Goal: Book appointment/travel/reservation

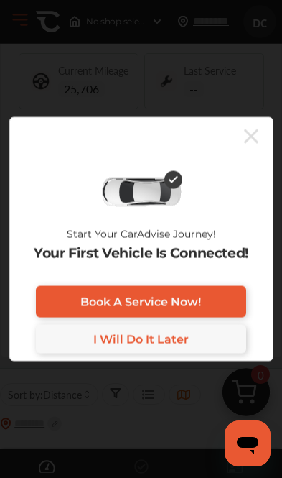
scroll to position [78, 0]
click at [209, 310] on link "Book A Service Now!" at bounding box center [141, 302] width 211 height 32
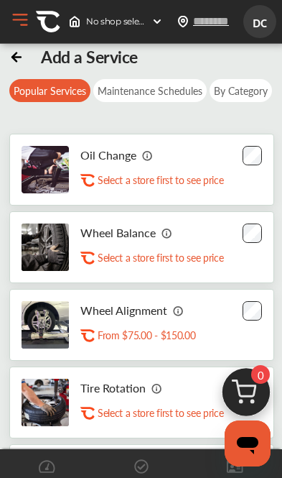
click at [11, 58] on icon at bounding box center [16, 55] width 14 height 14
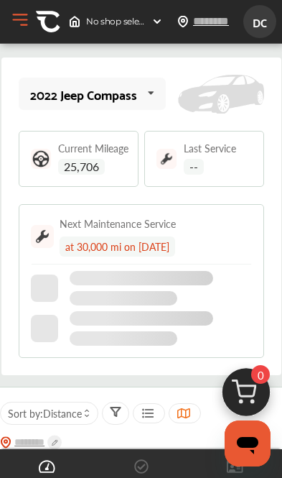
scroll to position [78, 0]
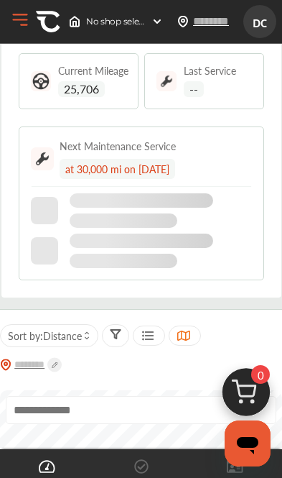
click at [93, 18] on span "No shop selected" at bounding box center [116, 21] width 60 height 11
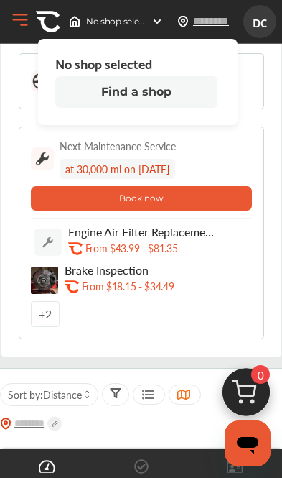
click at [78, 18] on img at bounding box center [74, 21] width 11 height 11
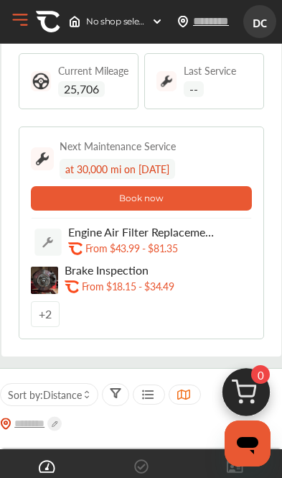
click at [47, 71] on img at bounding box center [41, 81] width 20 height 20
click at [75, 89] on span "25,706" at bounding box center [81, 89] width 47 height 16
click at [50, 79] on img at bounding box center [41, 81] width 20 height 20
click at [60, 75] on span "Current Mileage" at bounding box center [93, 70] width 70 height 10
